Goal: Task Accomplishment & Management: Complete application form

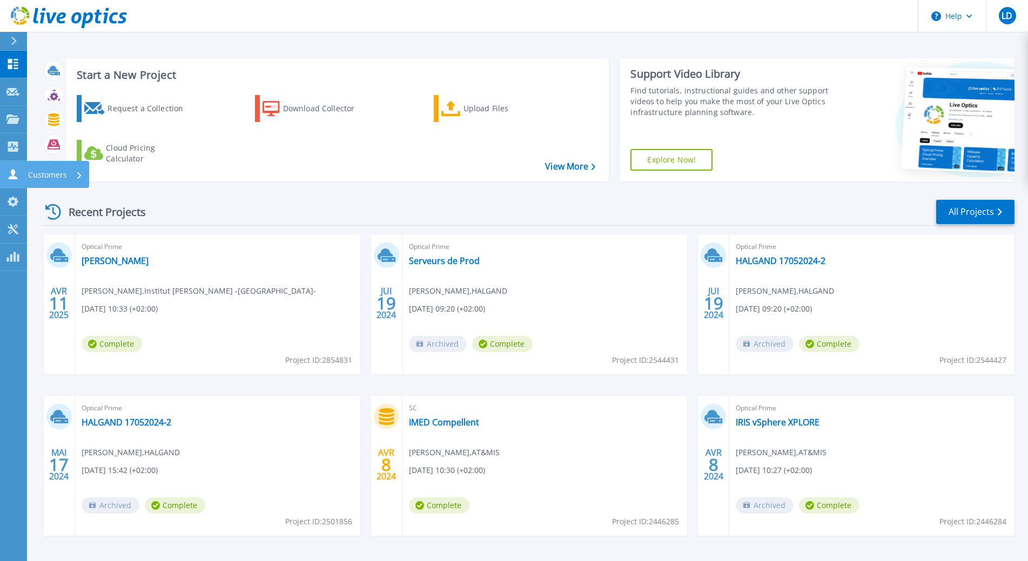
click at [17, 178] on icon at bounding box center [13, 174] width 9 height 10
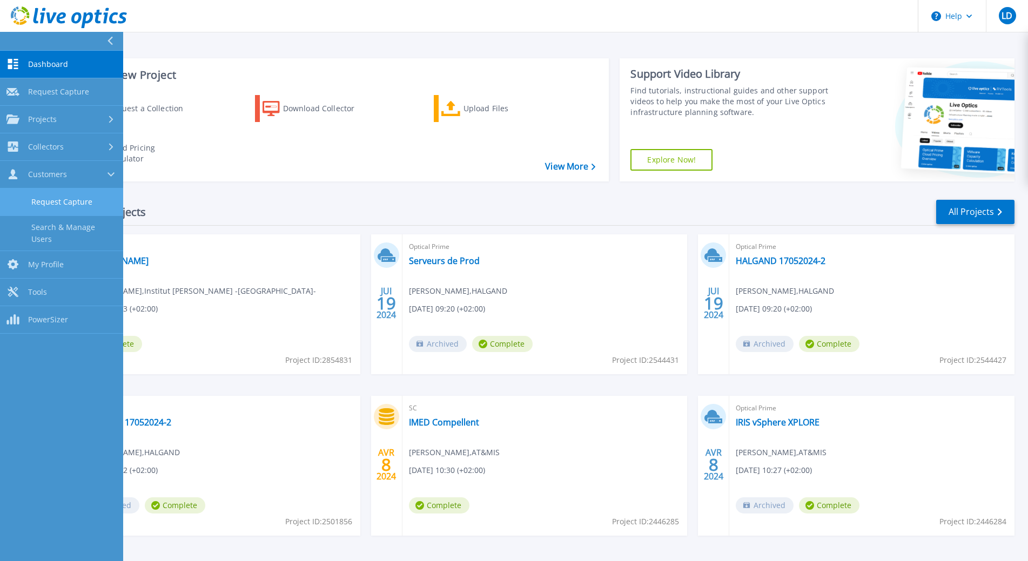
click at [64, 203] on link "Request Capture" at bounding box center [61, 202] width 123 height 28
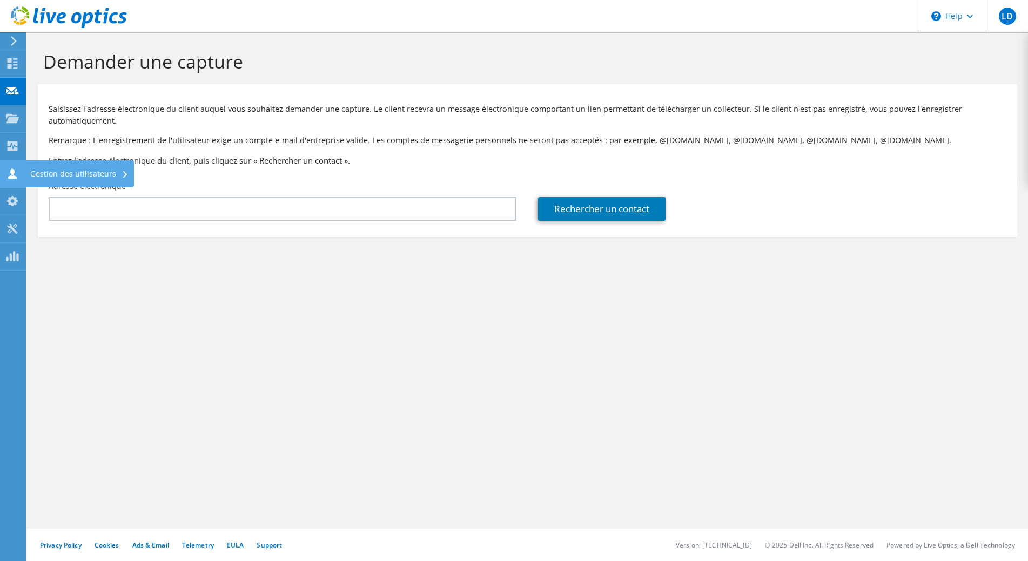
click at [8, 177] on icon at bounding box center [12, 173] width 13 height 10
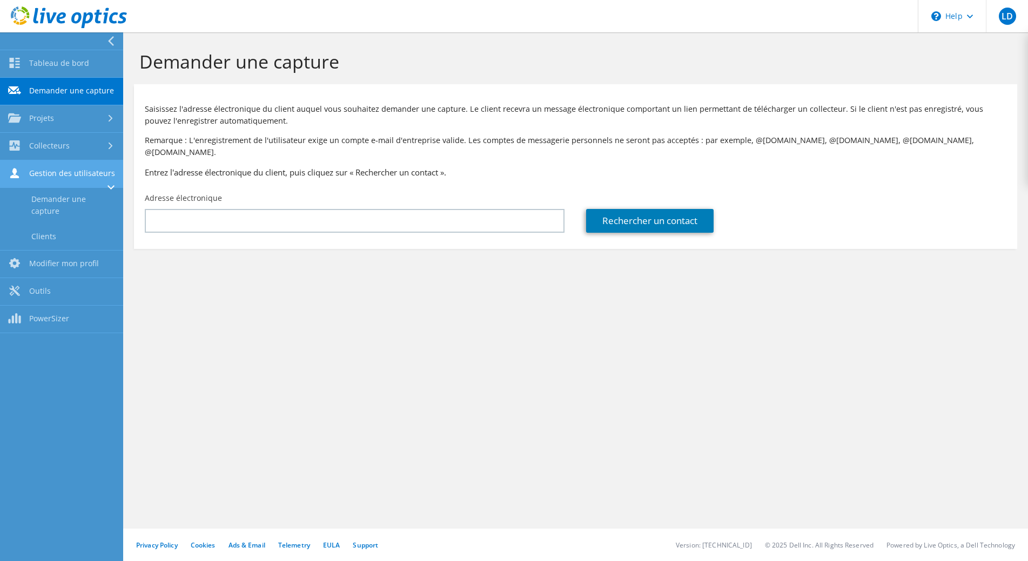
click at [112, 186] on icon at bounding box center [110, 187] width 7 height 4
click at [112, 186] on icon at bounding box center [111, 186] width 4 height 7
click at [59, 236] on link "Clients" at bounding box center [61, 236] width 123 height 28
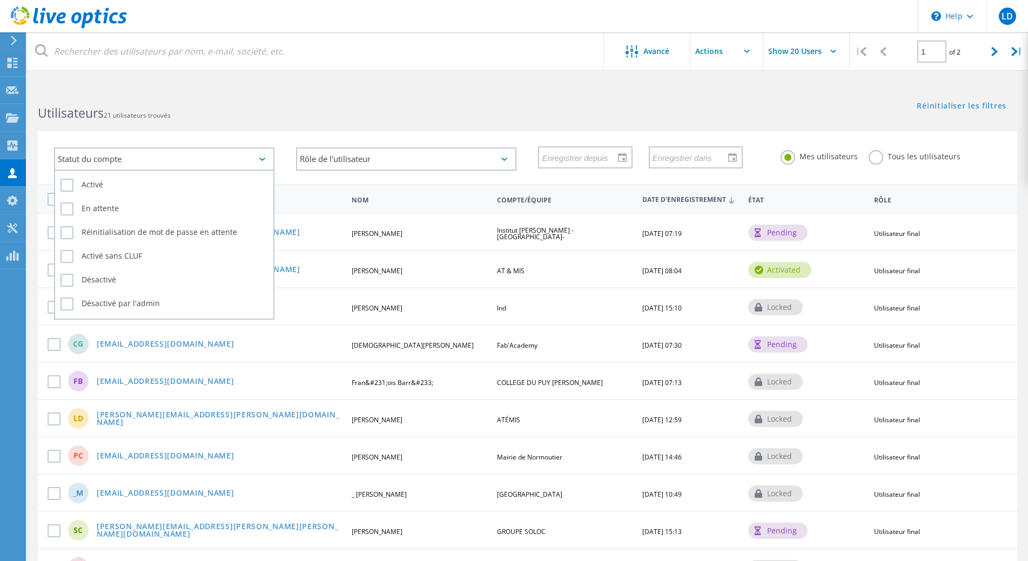
click at [168, 161] on div "Statut du compte" at bounding box center [164, 158] width 220 height 23
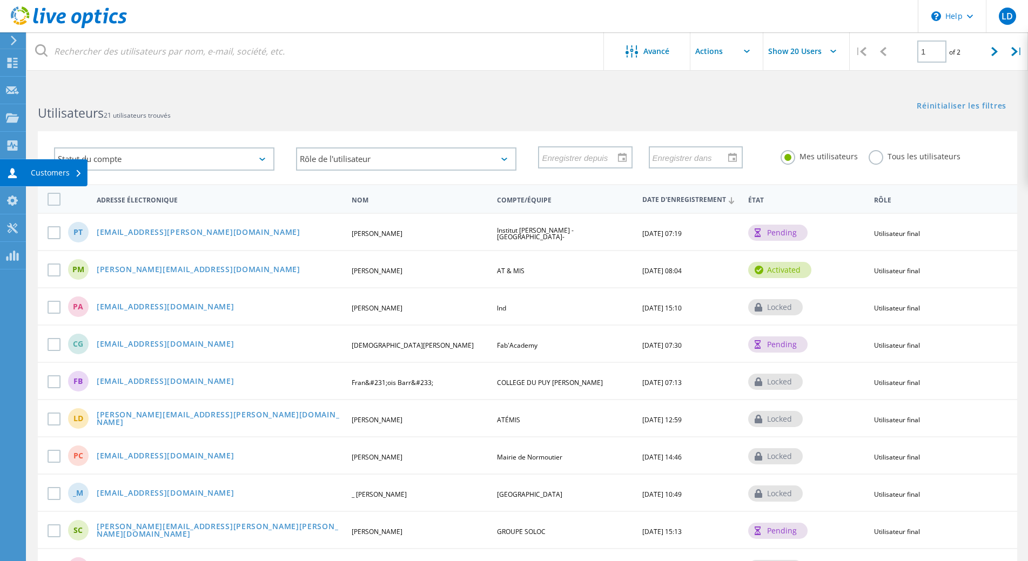
click at [10, 172] on icon at bounding box center [12, 173] width 13 height 10
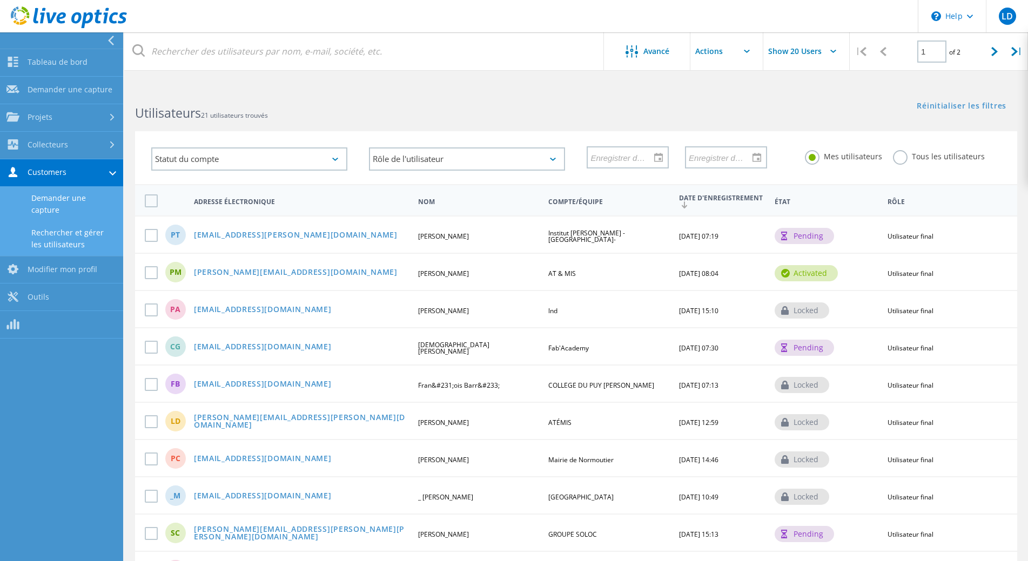
click at [86, 204] on link "Demander une capture" at bounding box center [61, 204] width 123 height 35
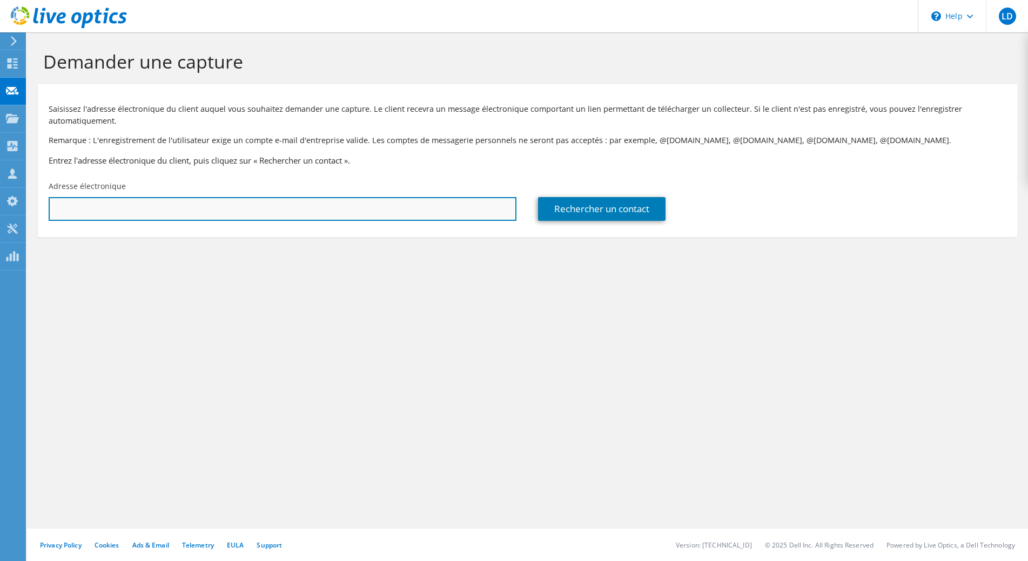
click at [150, 210] on input "text" at bounding box center [283, 209] width 468 height 24
click at [379, 207] on input "text" at bounding box center [283, 209] width 468 height 24
click at [391, 207] on input "text" at bounding box center [283, 209] width 468 height 24
paste input "pierre.bettinger@citescaritas.fr"
type input "pierre.bettinger@citescaritas.fr"
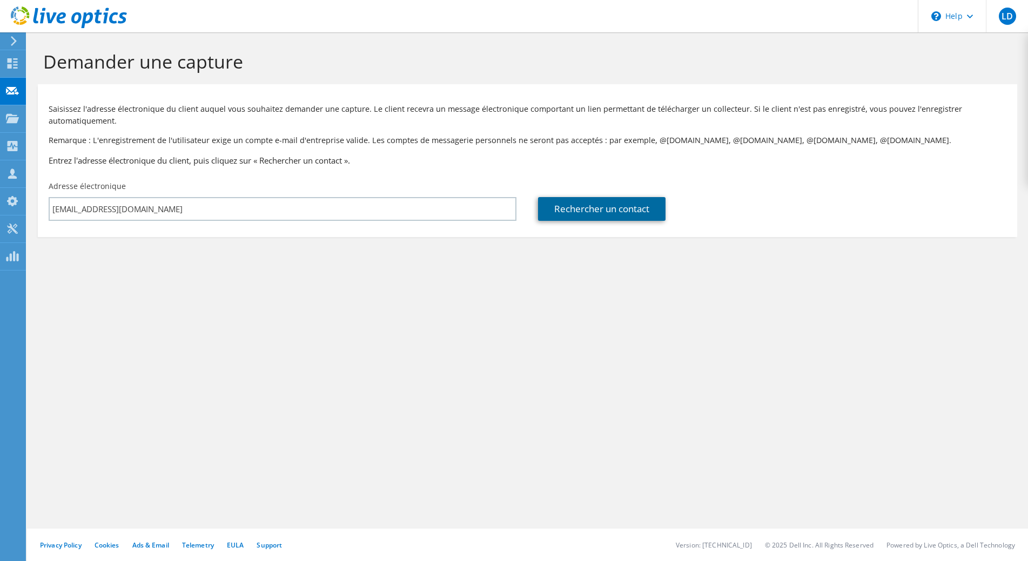
click at [605, 208] on link "Rechercher un contact" at bounding box center [601, 209] width 127 height 24
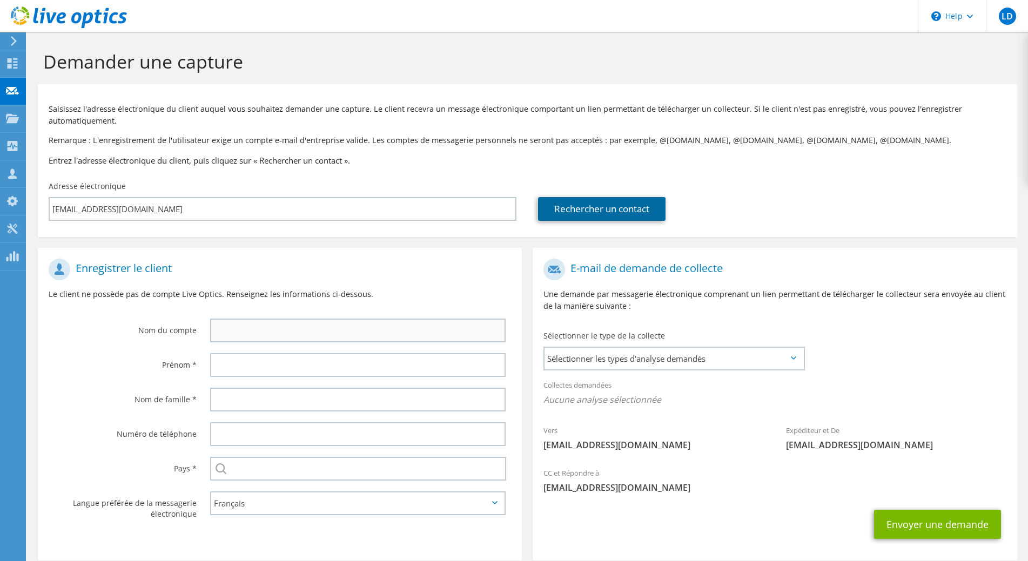
scroll to position [53, 0]
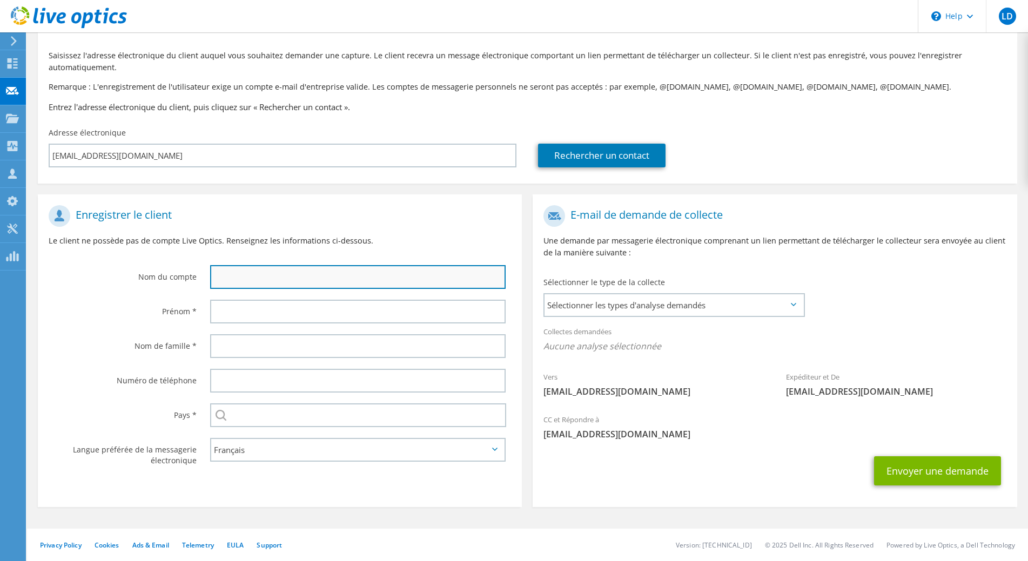
click at [271, 278] on input "text" at bounding box center [358, 277] width 296 height 24
type input "CItes Caritas"
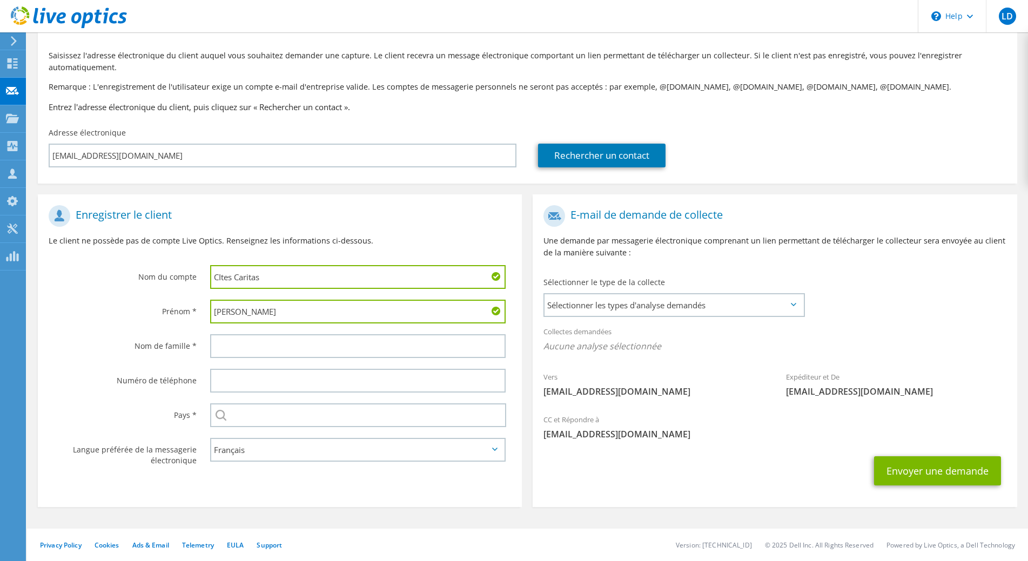
type input "Pierre"
type input "Bettinger"
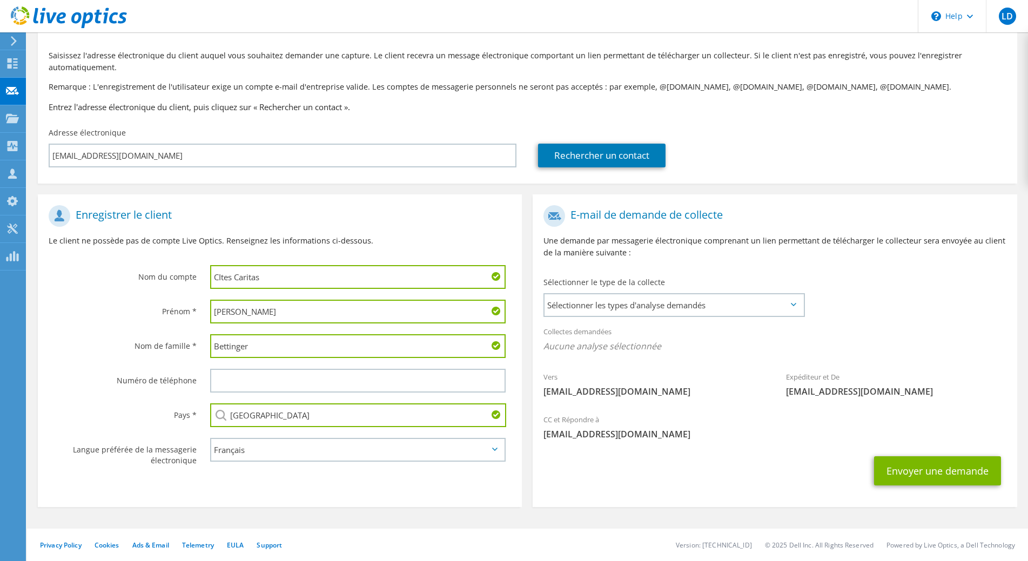
type input "[GEOGRAPHIC_DATA]"
click at [799, 302] on span "Sélectionner les types d'analyse demandés" at bounding box center [673, 305] width 258 height 22
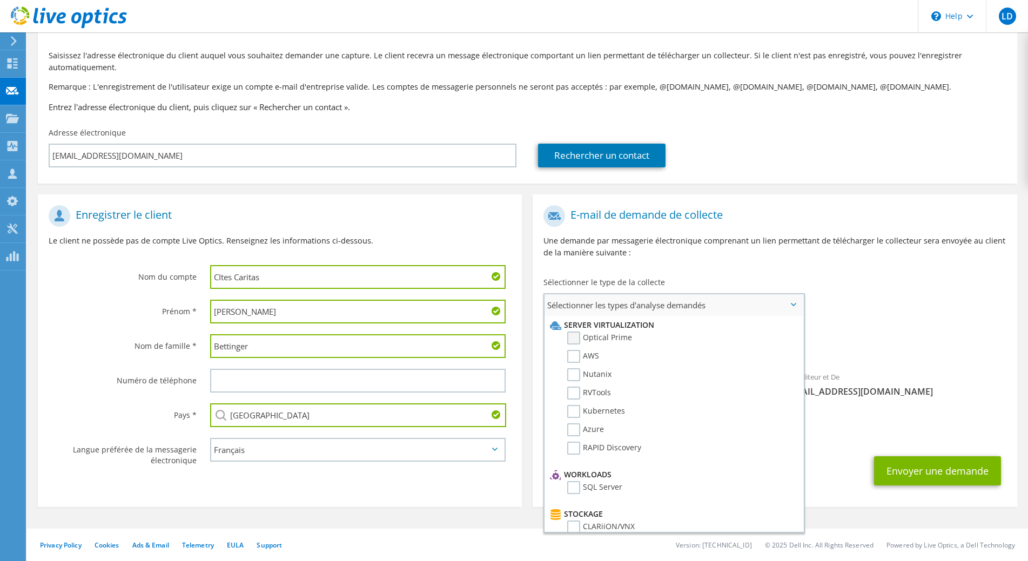
click at [579, 340] on label "Optical Prime" at bounding box center [599, 338] width 65 height 13
click at [0, 0] on input "Optical Prime" at bounding box center [0, 0] width 0 height 0
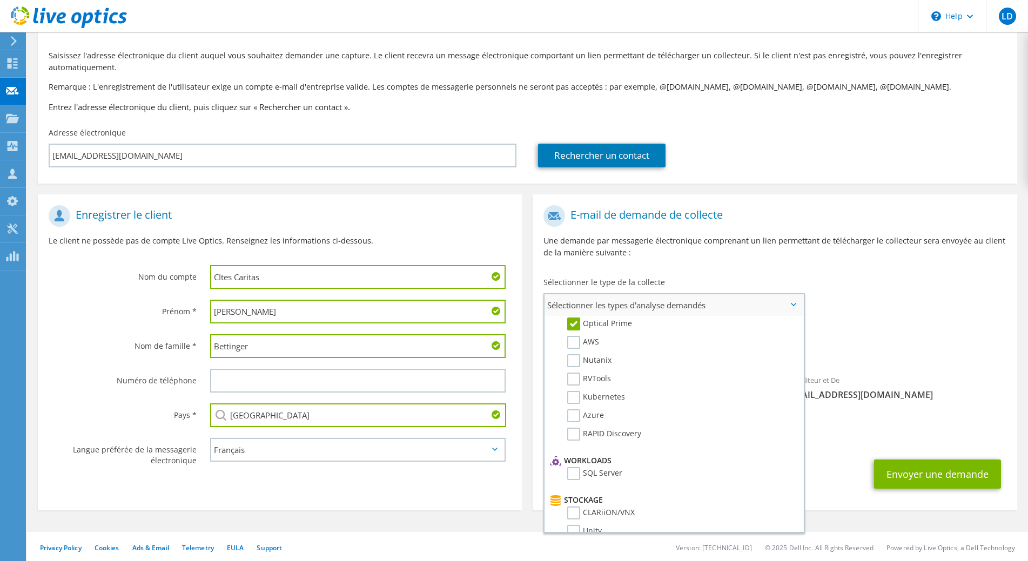
scroll to position [0, 0]
click at [877, 424] on div "CC et Répondre à laurent.delfour@atmis.fr" at bounding box center [774, 429] width 484 height 37
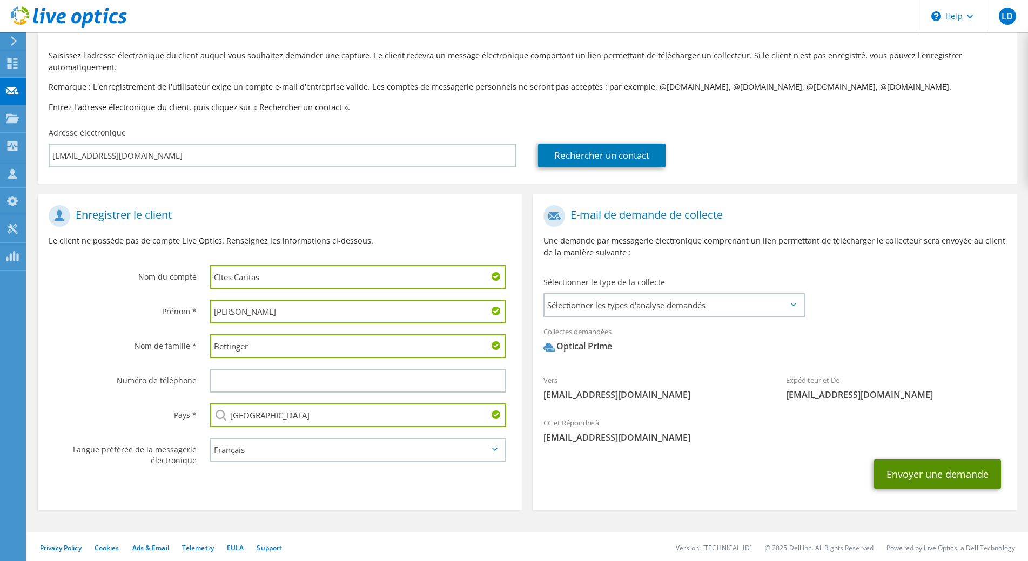
click at [948, 480] on button "Envoyer une demande" at bounding box center [937, 474] width 127 height 29
